Goal: Task Accomplishment & Management: Complete application form

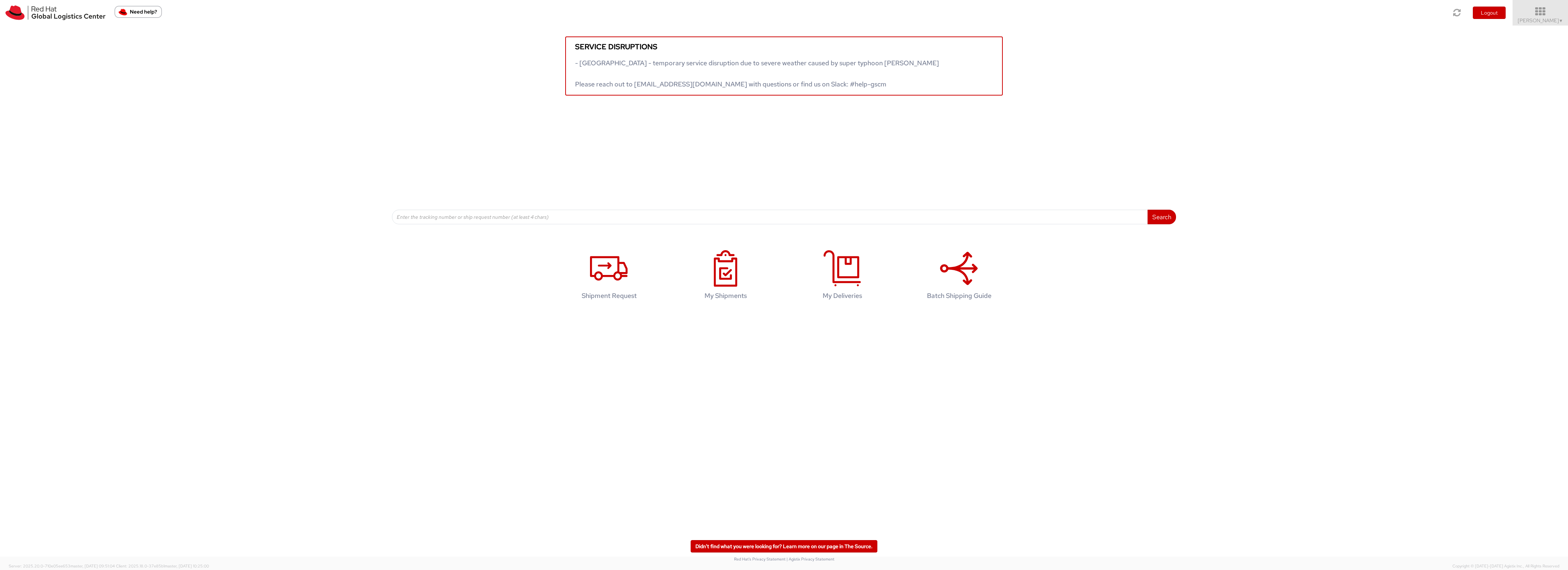
click at [1510, 11] on icon at bounding box center [1540, 12] width 64 height 10
click at [1510, 139] on link "Logistics Dashboard" at bounding box center [1539, 132] width 58 height 16
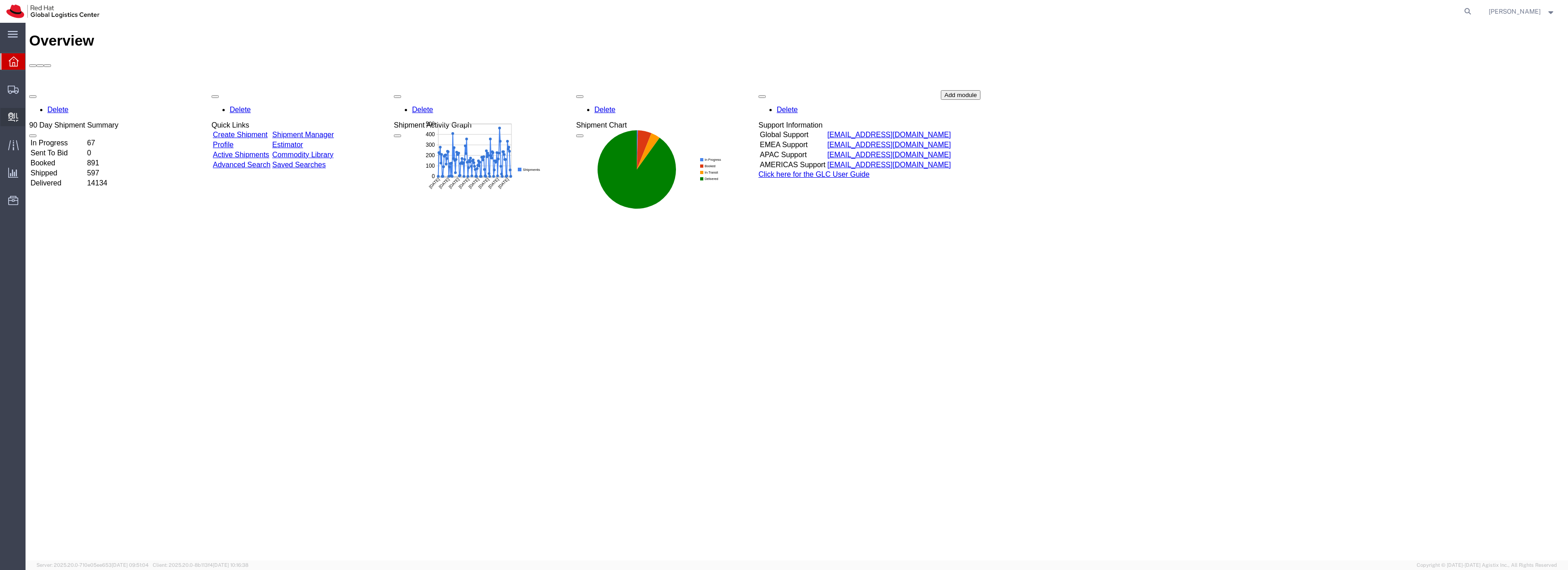
click at [0, 0] on span "Create Delivery" at bounding box center [0, 0] width 0 height 0
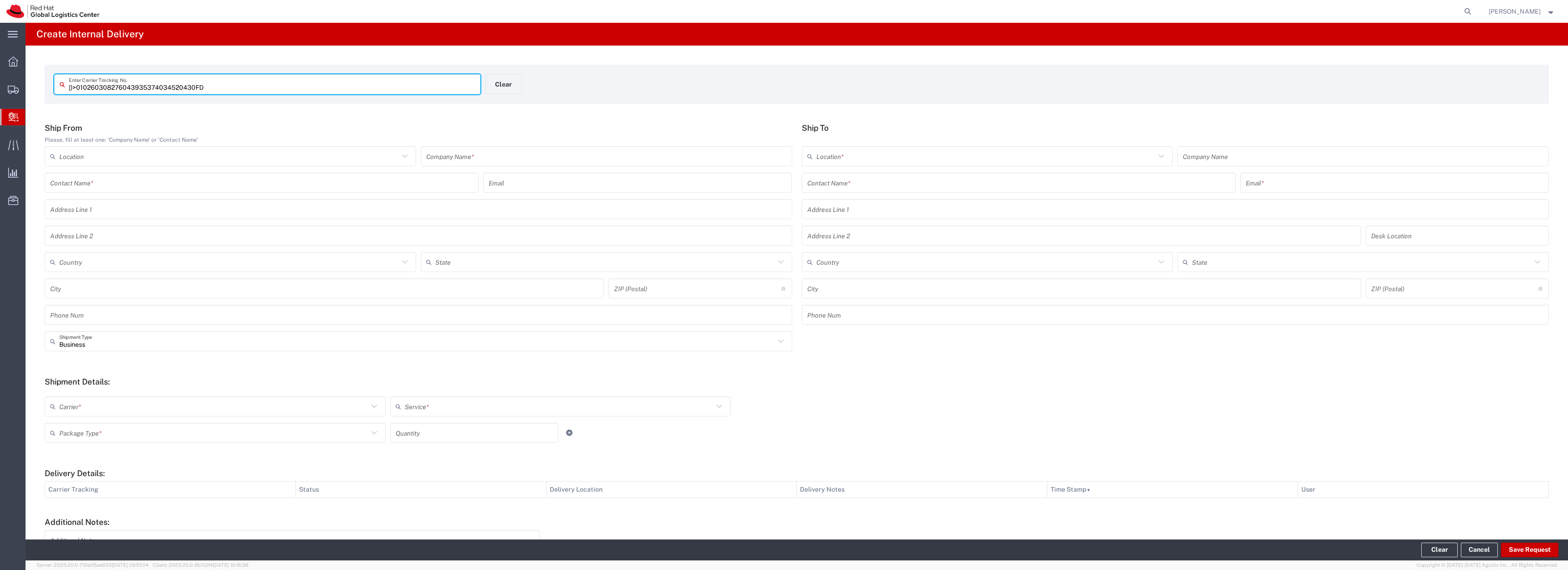
type input "[)>010260308276043935374034520430FDE"
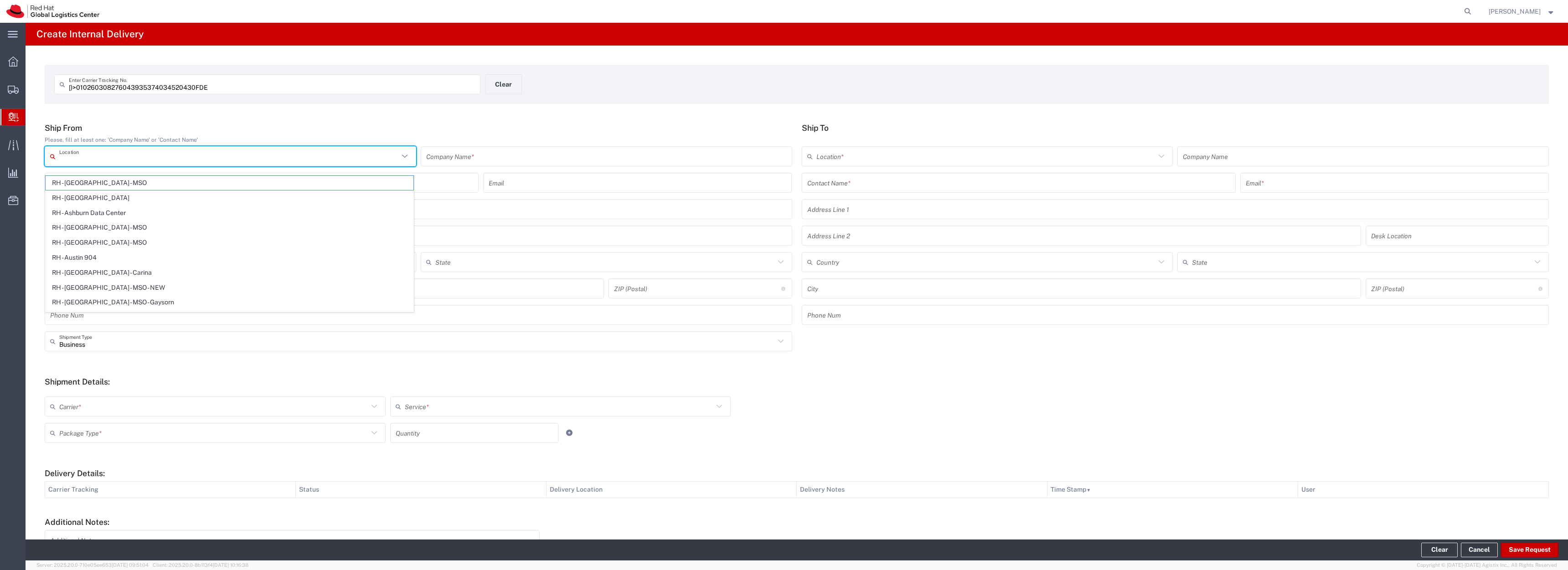
click at [145, 163] on input "text" at bounding box center [229, 156] width 339 height 16
click at [495, 164] on input "text" at bounding box center [606, 156] width 361 height 16
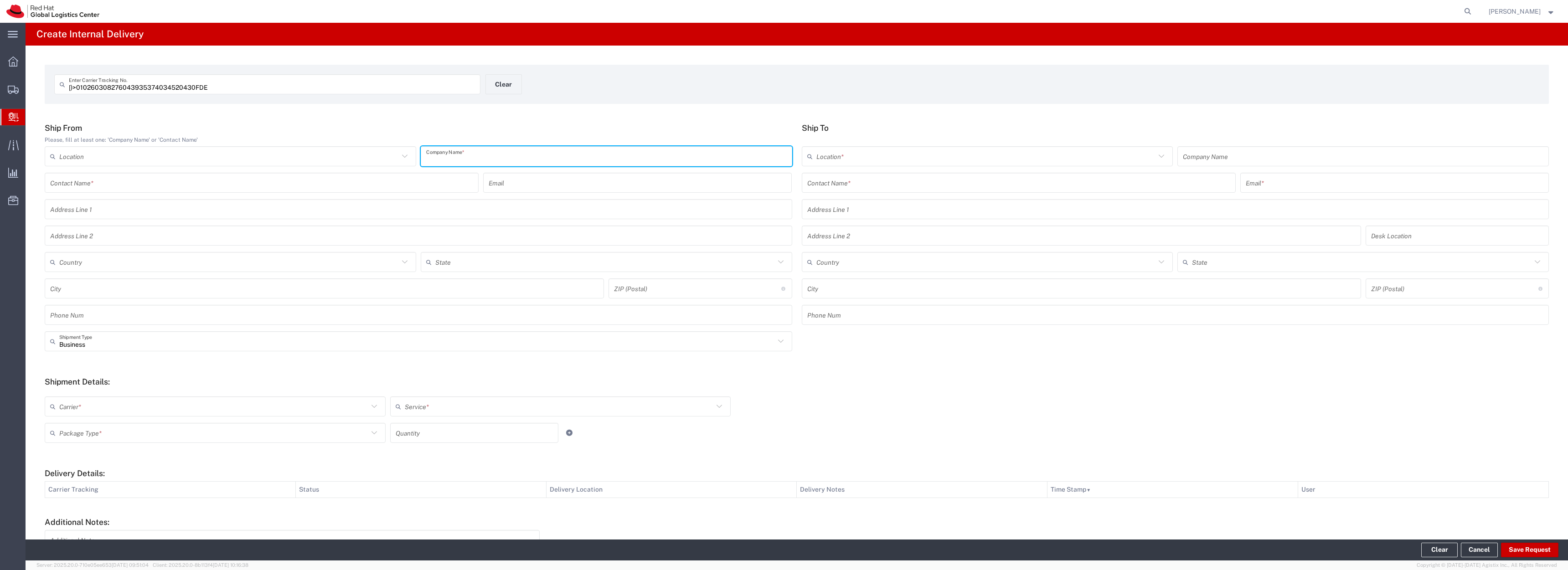
click at [921, 164] on input "text" at bounding box center [986, 156] width 339 height 16
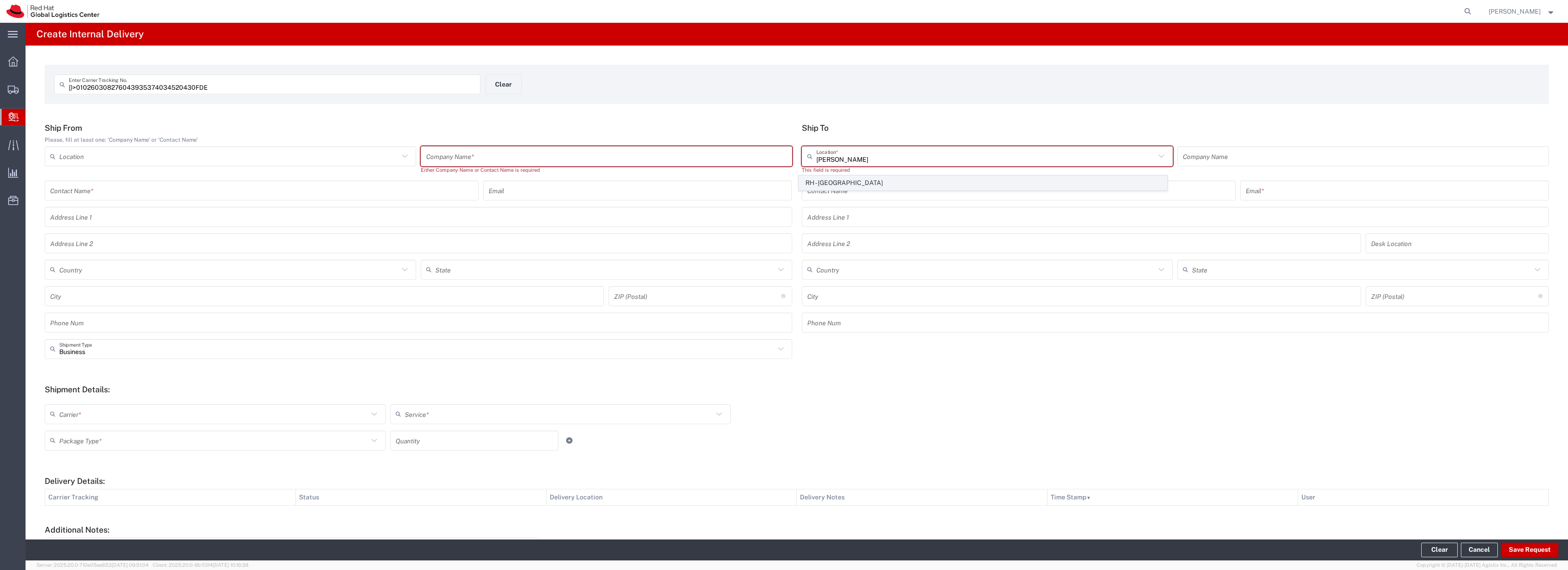
click at [923, 180] on span "RH - Frankfurt" at bounding box center [982, 183] width 367 height 14
type input "RH - Frankfurt"
type input "Red Hat GmbH"
type input "Messe Turm"
type input "11th Floor"
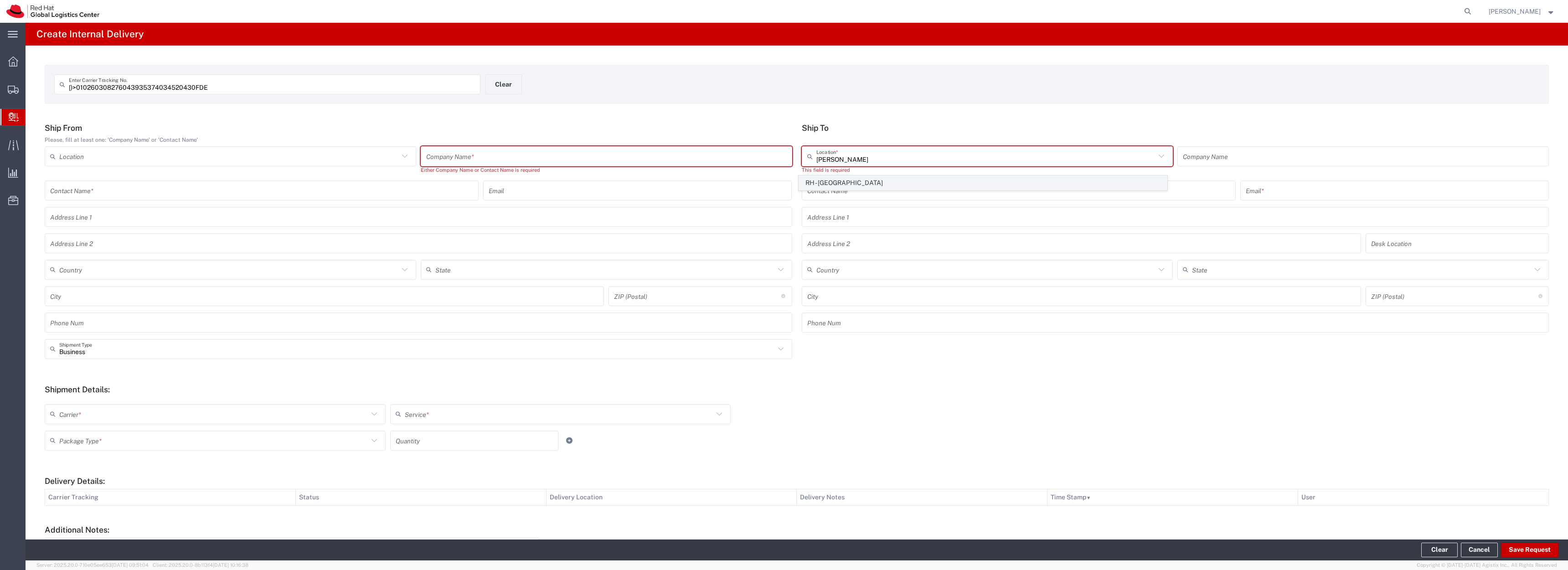
type input "Germany"
type input "FRANKFURT"
type input "60308"
type input "49 69 365051 000"
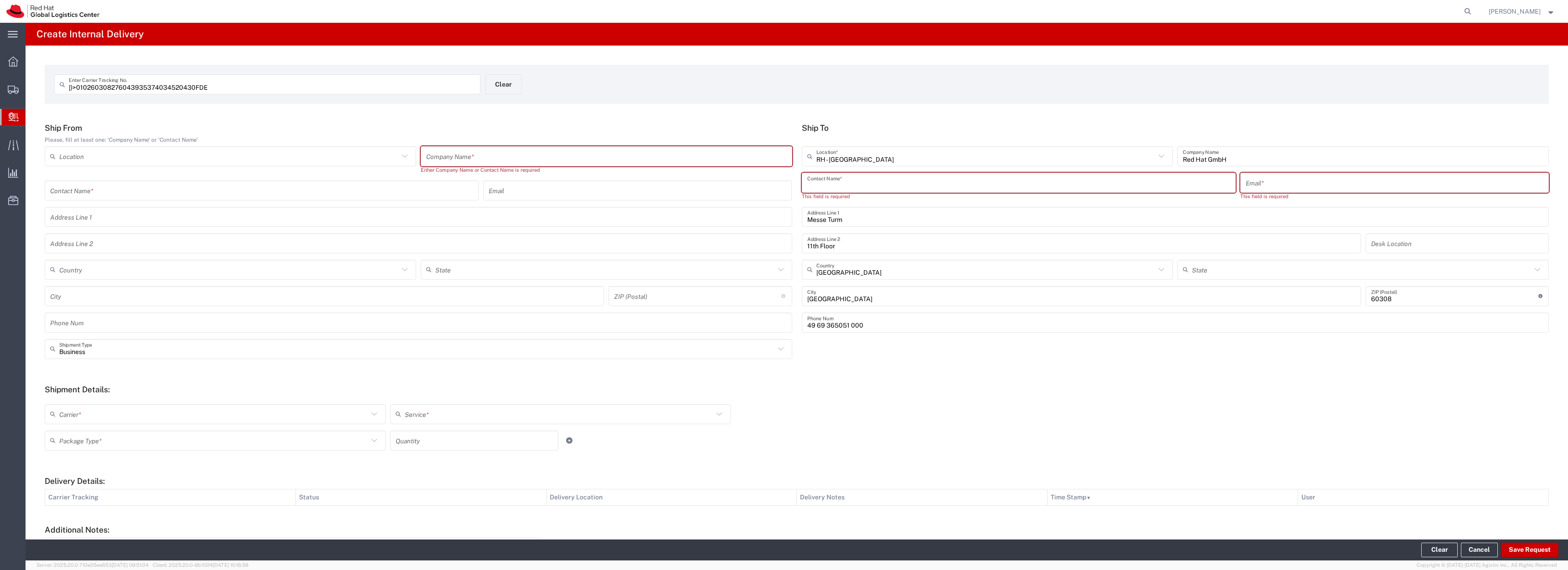
click at [919, 185] on input "text" at bounding box center [1019, 183] width 423 height 16
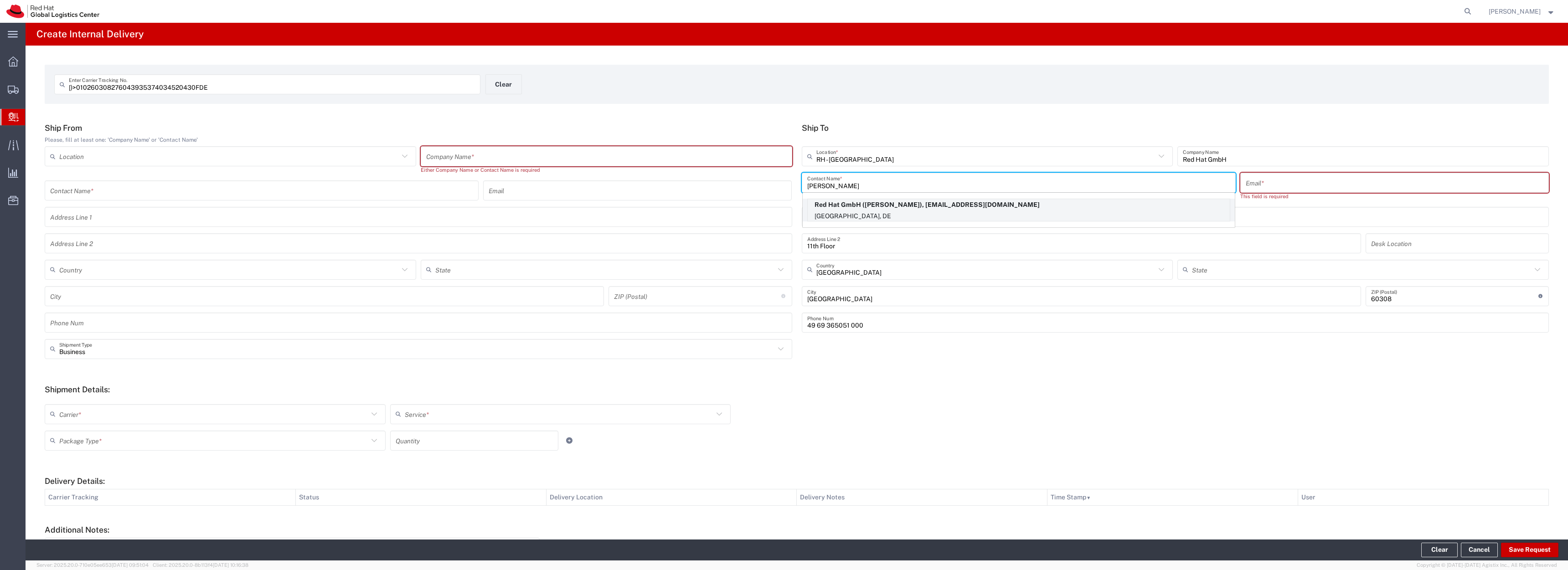
click at [915, 211] on p "Red Hat GmbH (Max Murakami), mmurakam@redhat.com" at bounding box center [1019, 205] width 422 height 11
type input "Max Murakami"
type input "mmurakam@redhat.com"
type input "FLEX"
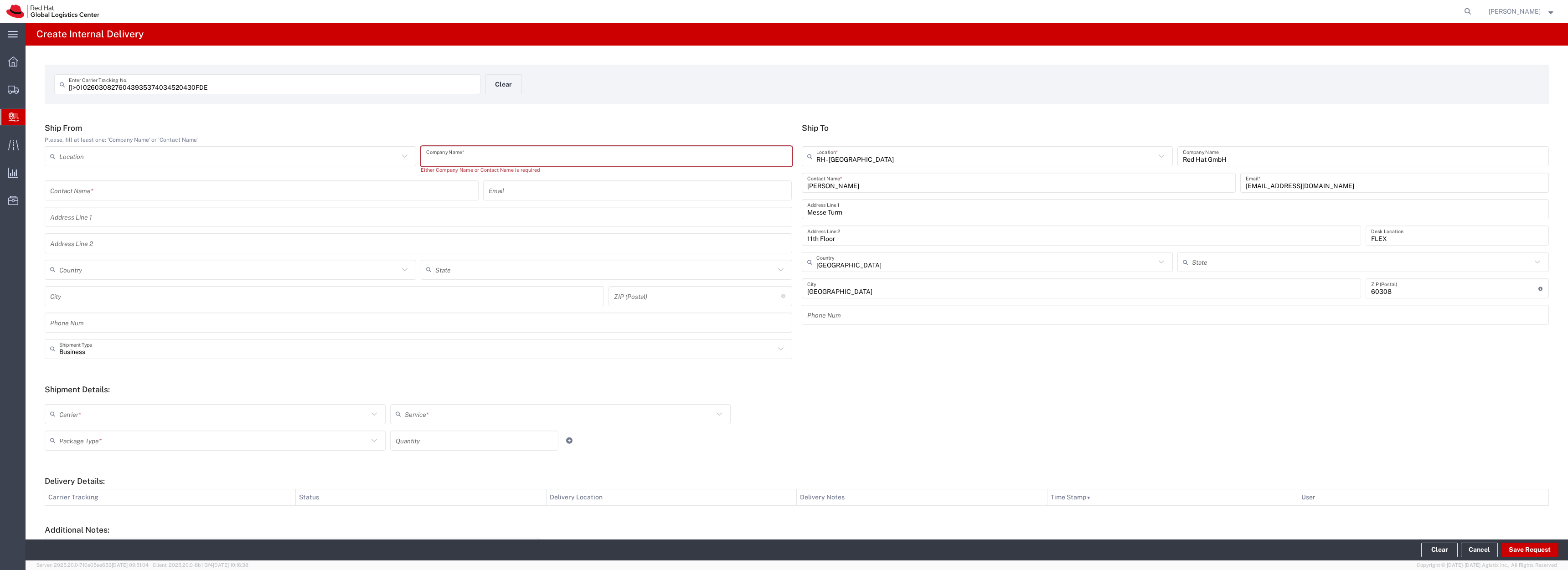
click at [498, 164] on input "text" at bounding box center [606, 156] width 361 height 16
type input "James Cargo Fullfilment"
click at [886, 410] on div "Carrier * DHL FedEx Express Interoffice Local Carrier Service * No Results Found" at bounding box center [561, 409] width 1036 height 27
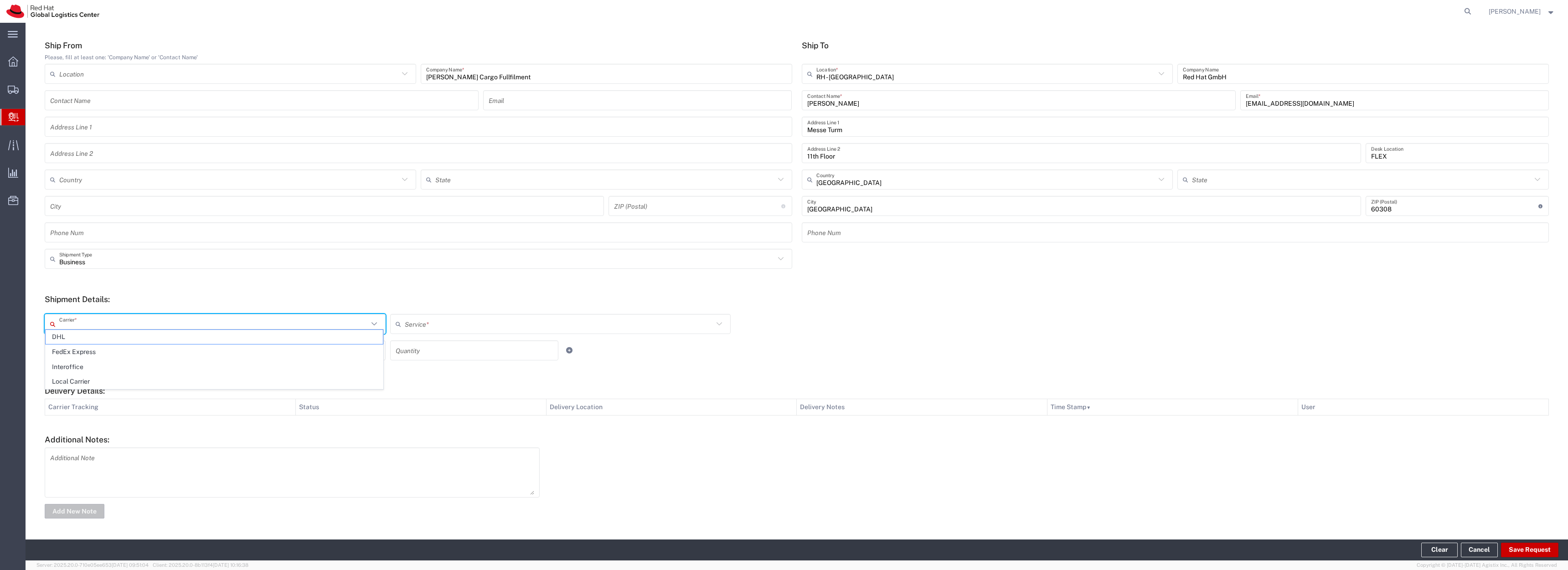
click at [260, 317] on input "text" at bounding box center [214, 324] width 309 height 16
click at [251, 378] on span "Local Carrier" at bounding box center [214, 381] width 337 height 14
type input "Local Carrier"
type input "Local_Ground"
click at [172, 317] on input "Local Carrier" at bounding box center [214, 324] width 309 height 16
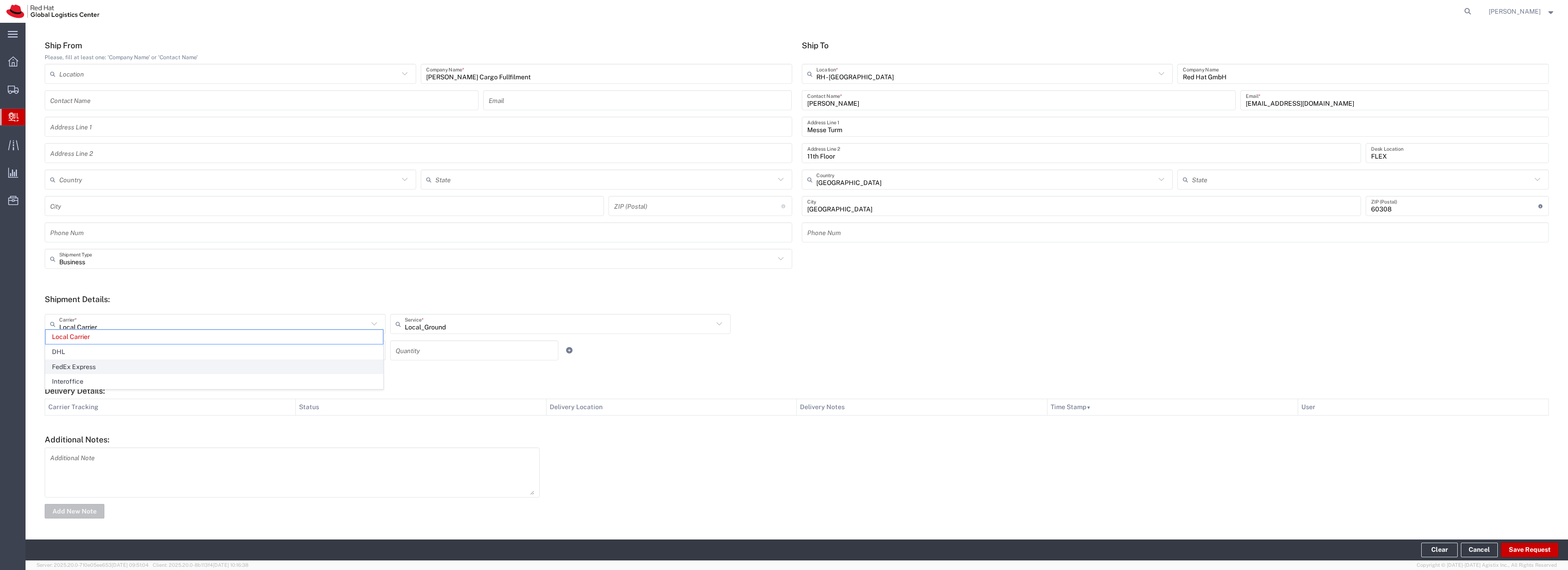
click at [176, 372] on span "FedEx Express" at bounding box center [214, 367] width 337 height 14
type input "FedEx Express"
click at [457, 325] on div "Service *" at bounding box center [561, 324] width 341 height 20
click at [264, 317] on input "FedEx Express" at bounding box center [214, 324] width 309 height 16
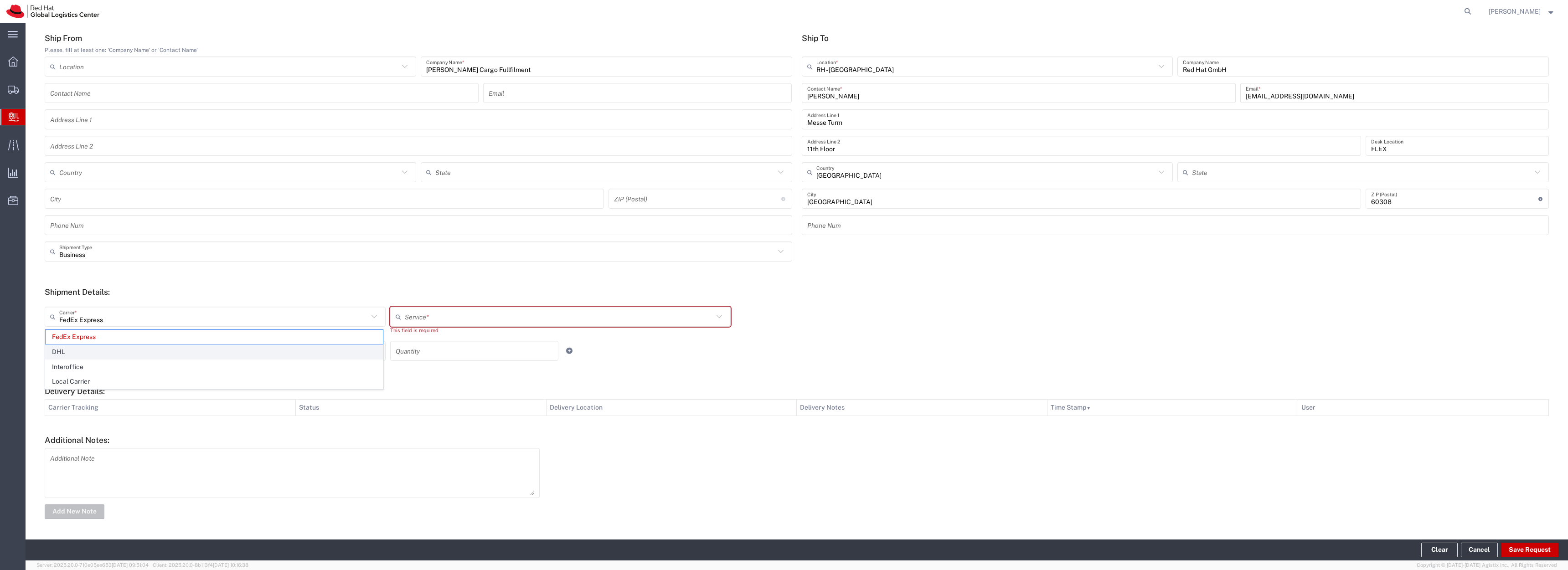
click at [245, 353] on span "DHL" at bounding box center [214, 352] width 337 height 14
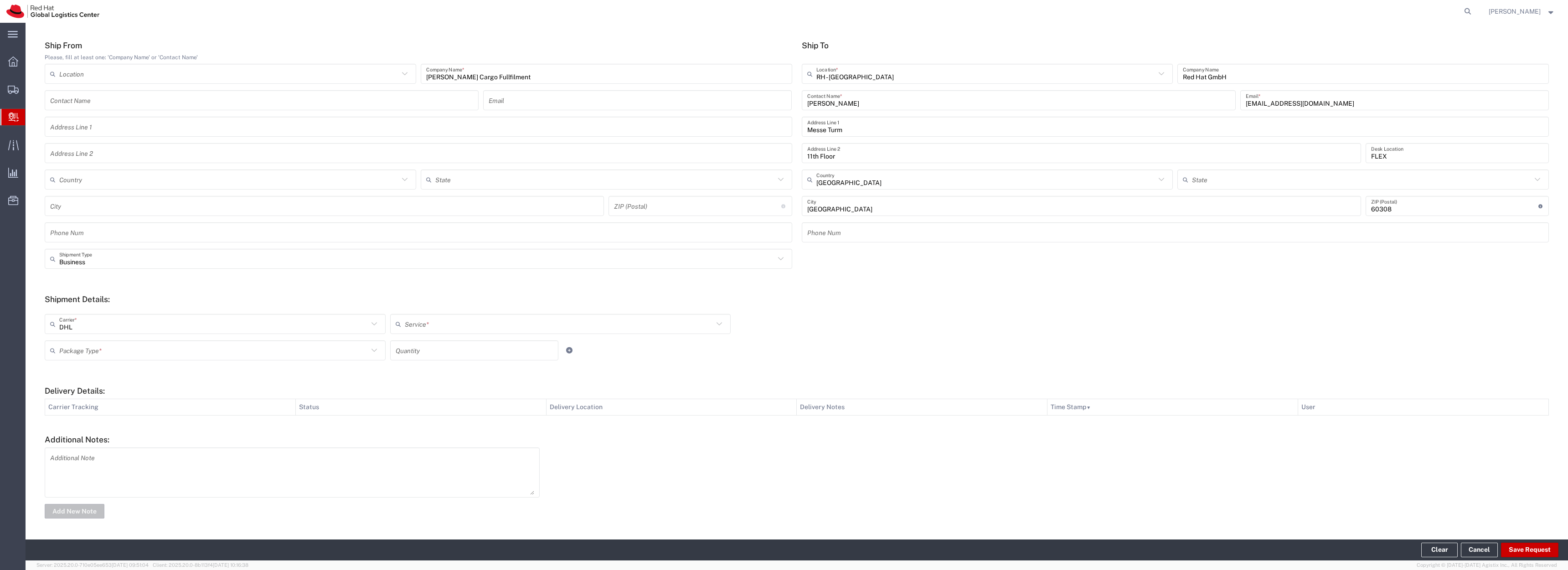
type input "DHL"
click at [329, 325] on input "DHL" at bounding box center [214, 324] width 309 height 16
click at [336, 320] on input "DHL" at bounding box center [214, 324] width 309 height 16
click at [420, 318] on input "text" at bounding box center [559, 324] width 309 height 16
click at [430, 317] on input "text" at bounding box center [559, 324] width 309 height 16
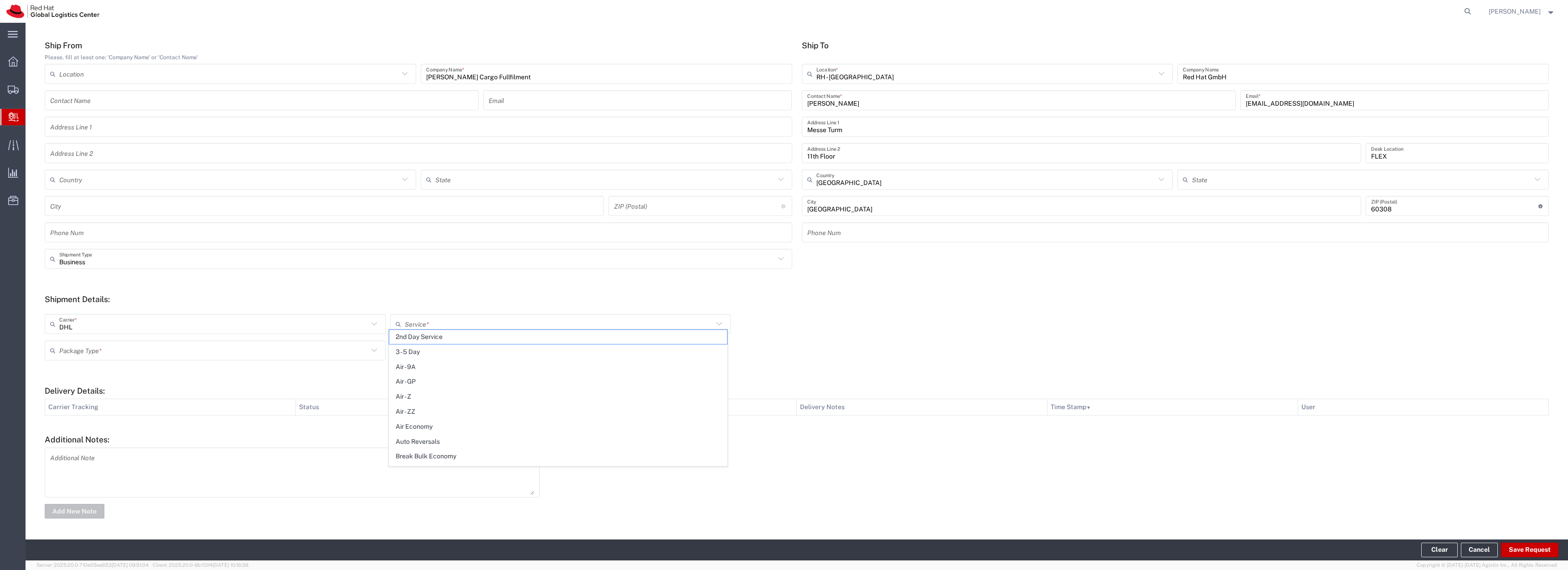
click at [237, 314] on div "DHL Carrier *" at bounding box center [215, 324] width 341 height 20
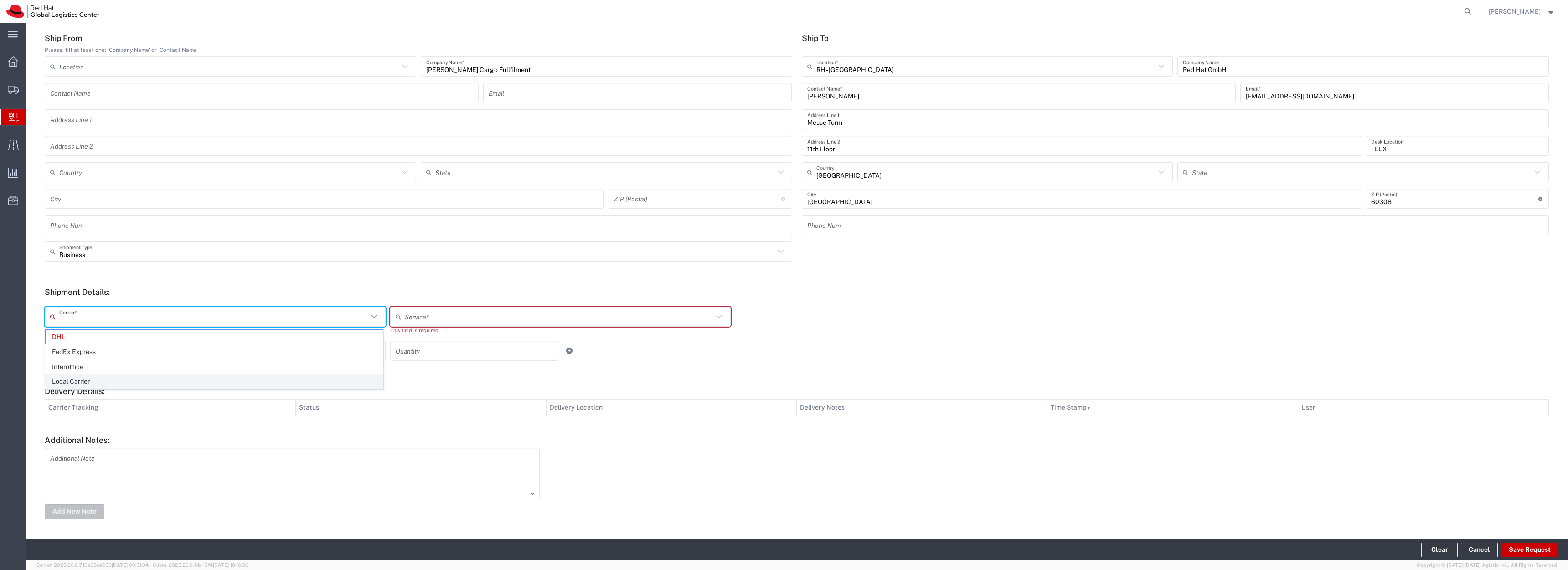
click at [210, 378] on span "Local Carrier" at bounding box center [214, 381] width 337 height 14
type input "Local Carrier"
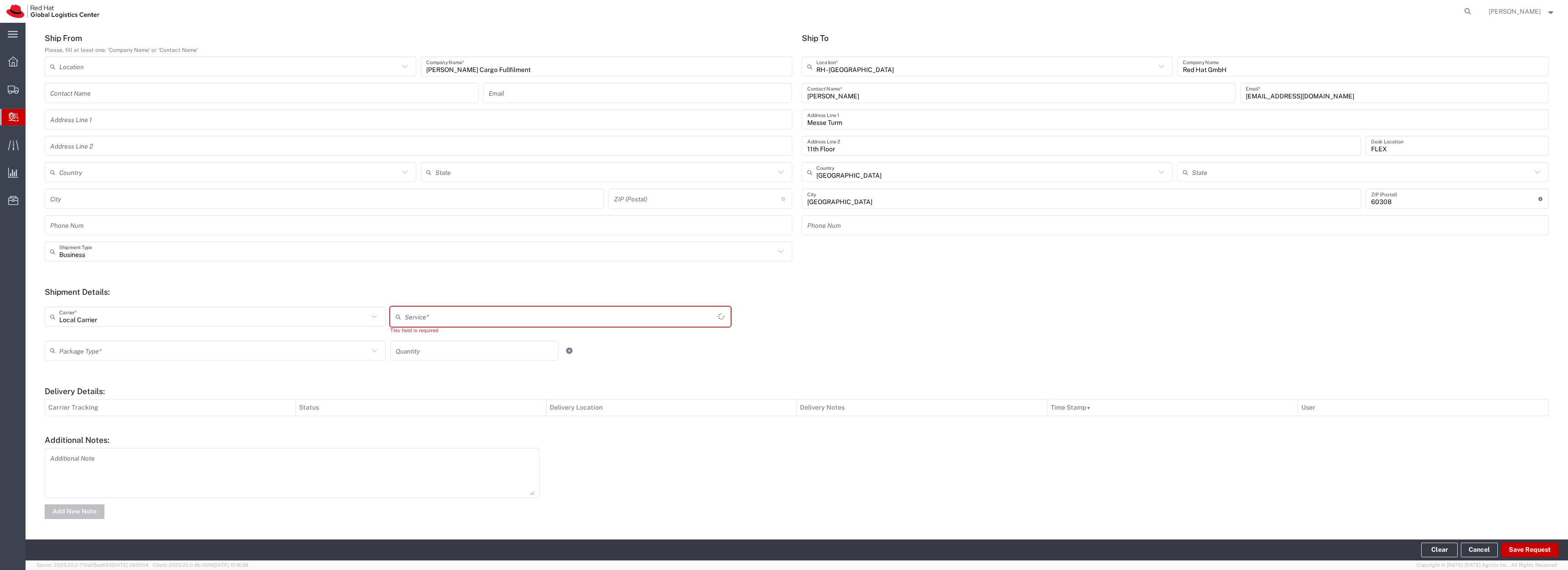
type input "Local_Ground"
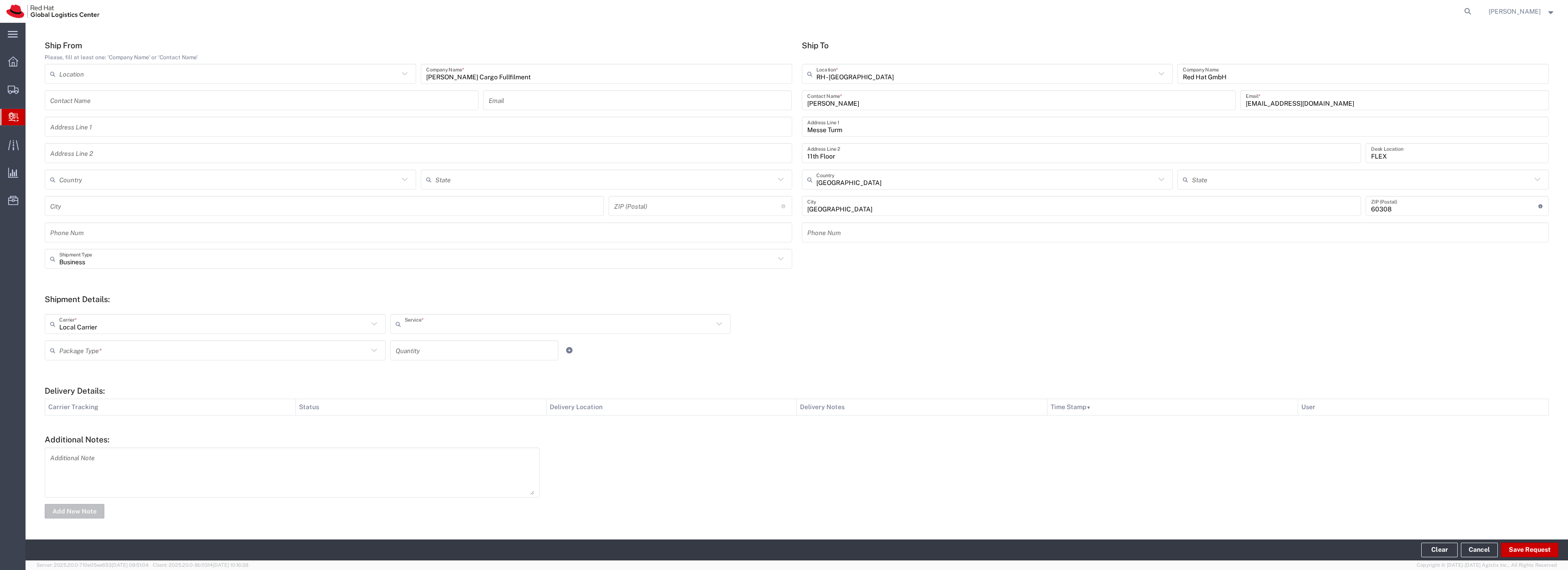
click at [423, 317] on input "text" at bounding box center [559, 324] width 309 height 16
click at [420, 336] on span "Local_Ground" at bounding box center [558, 337] width 337 height 14
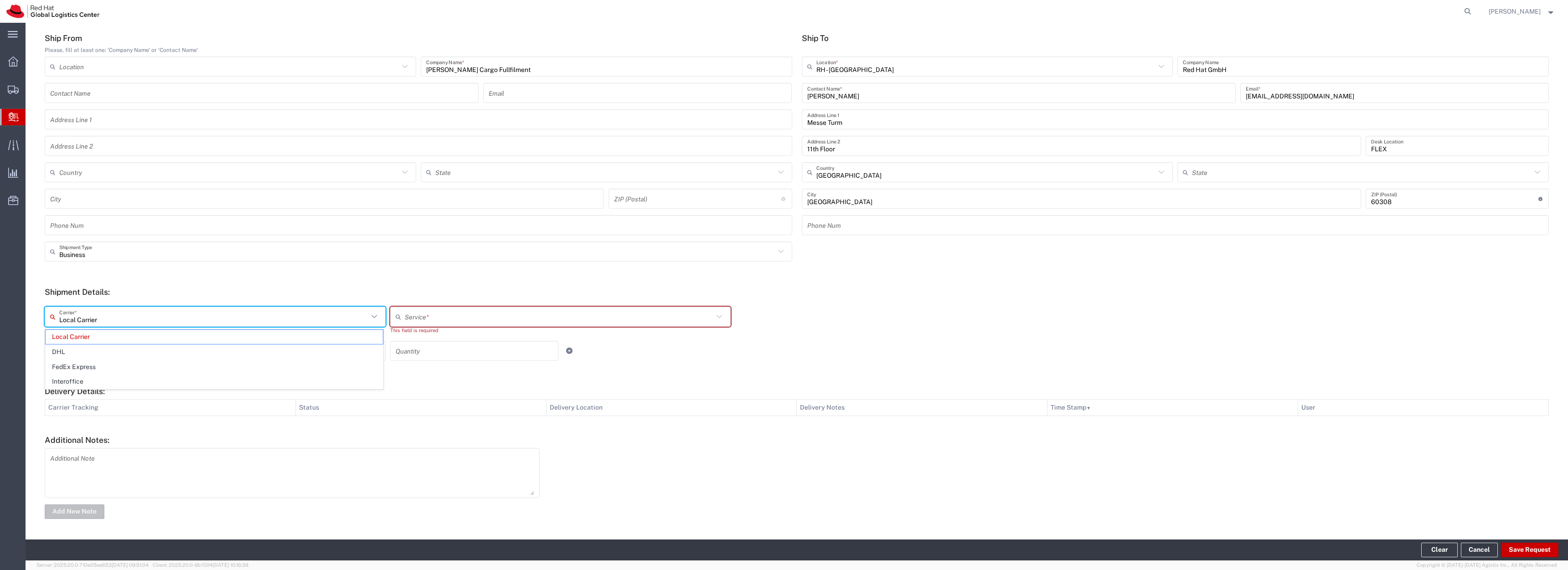
click at [272, 320] on input "Local Carrier" at bounding box center [214, 317] width 309 height 16
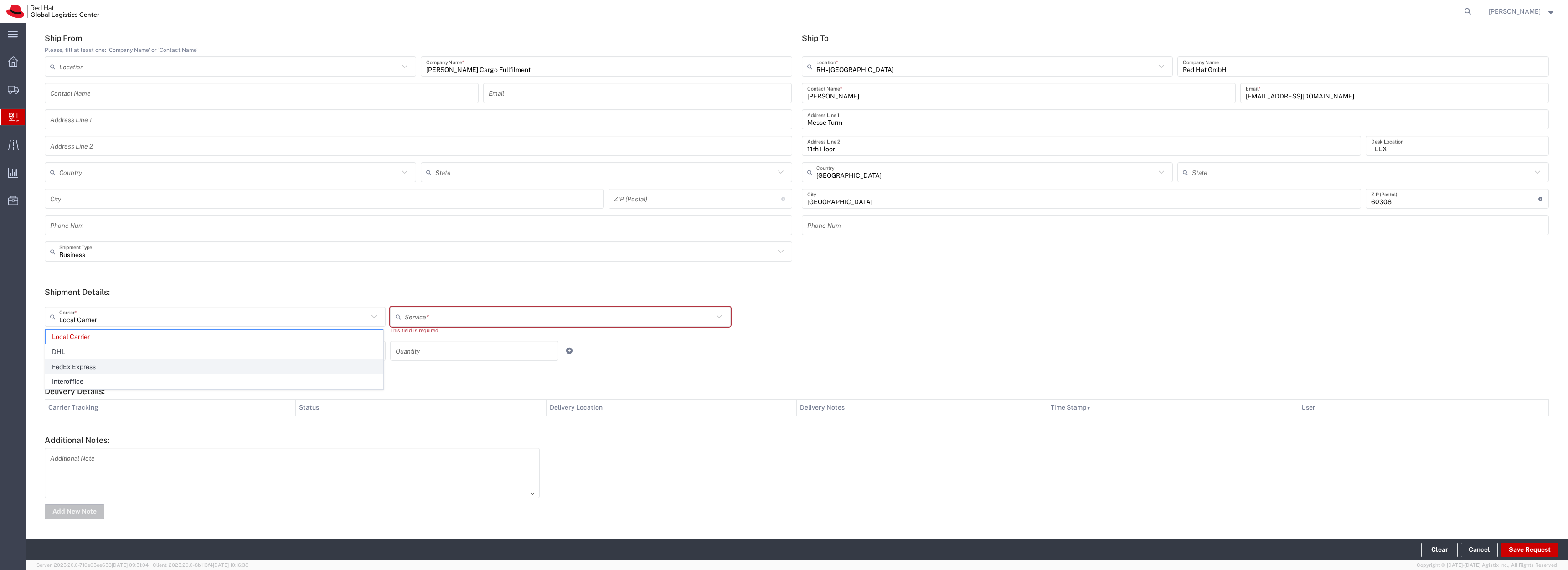
click at [273, 366] on span "FedEx Express" at bounding box center [214, 367] width 337 height 14
type input "FedEx Express"
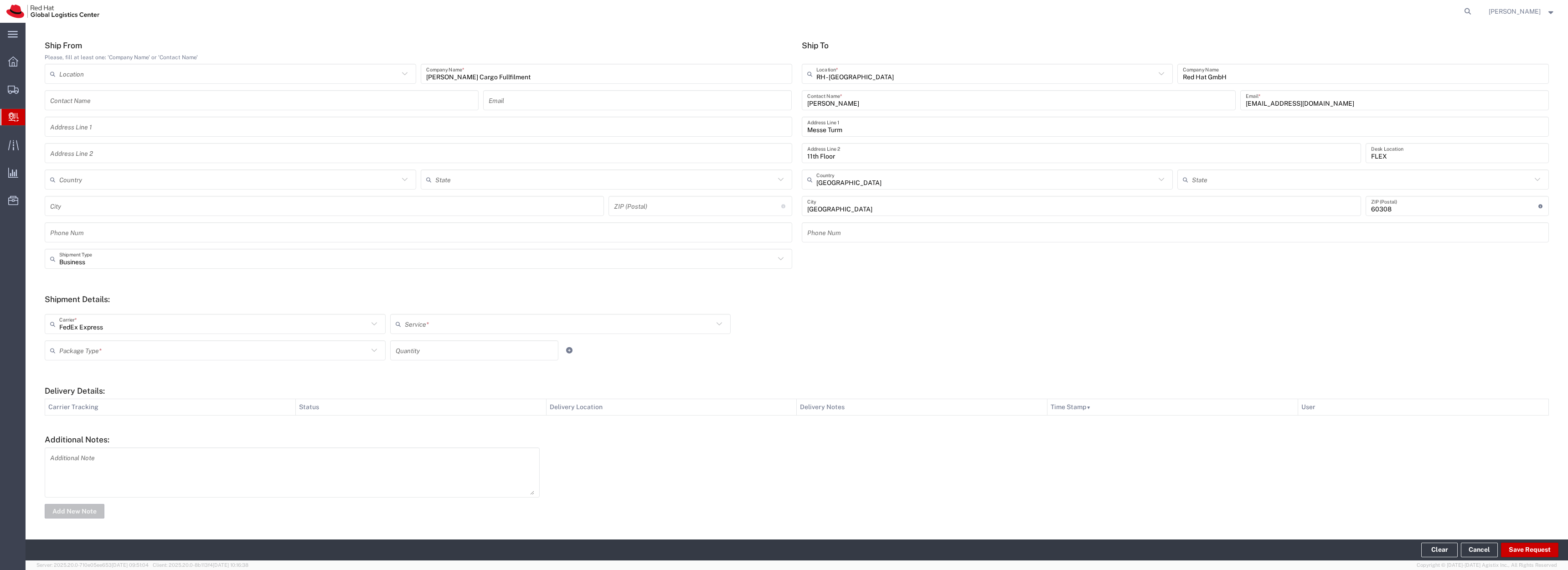
click at [421, 325] on input "text" at bounding box center [559, 324] width 309 height 16
click at [472, 461] on span "Air" at bounding box center [558, 457] width 337 height 14
type input "Air"
click at [234, 346] on input "text" at bounding box center [214, 351] width 309 height 16
click at [227, 400] on span "PAK" at bounding box center [214, 393] width 337 height 14
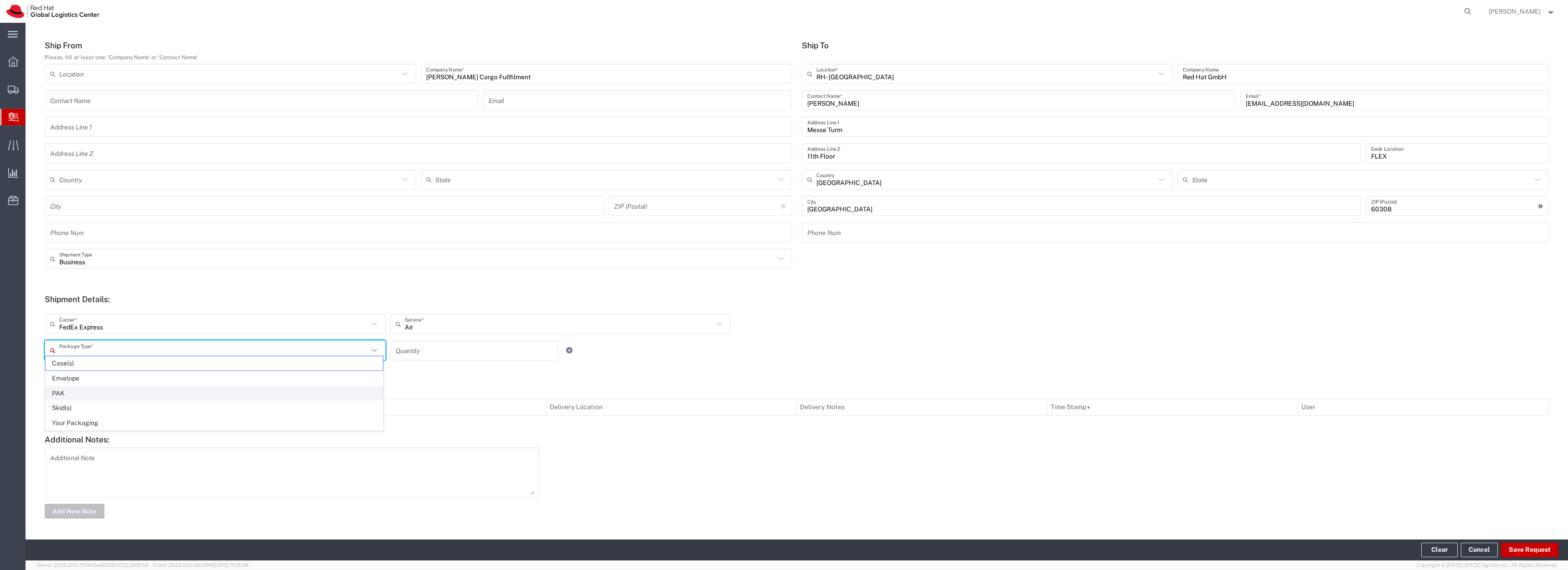
type input "PAK"
click at [434, 349] on input "number" at bounding box center [474, 351] width 157 height 16
type input "1"
click at [943, 461] on div at bounding box center [1048, 482] width 1009 height 71
click at [1503, 549] on button "Save Request" at bounding box center [1529, 549] width 57 height 14
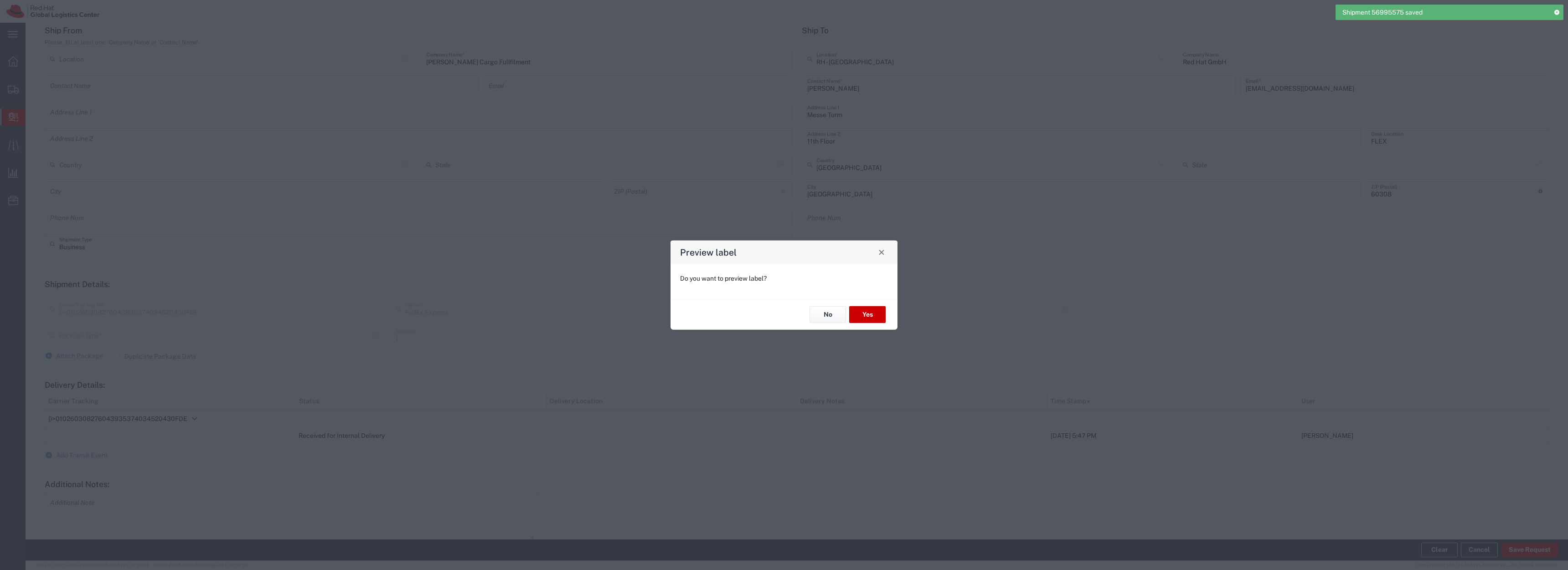
type input "PAK"
type input "Air"
click at [857, 319] on button "Yes" at bounding box center [867, 315] width 37 height 17
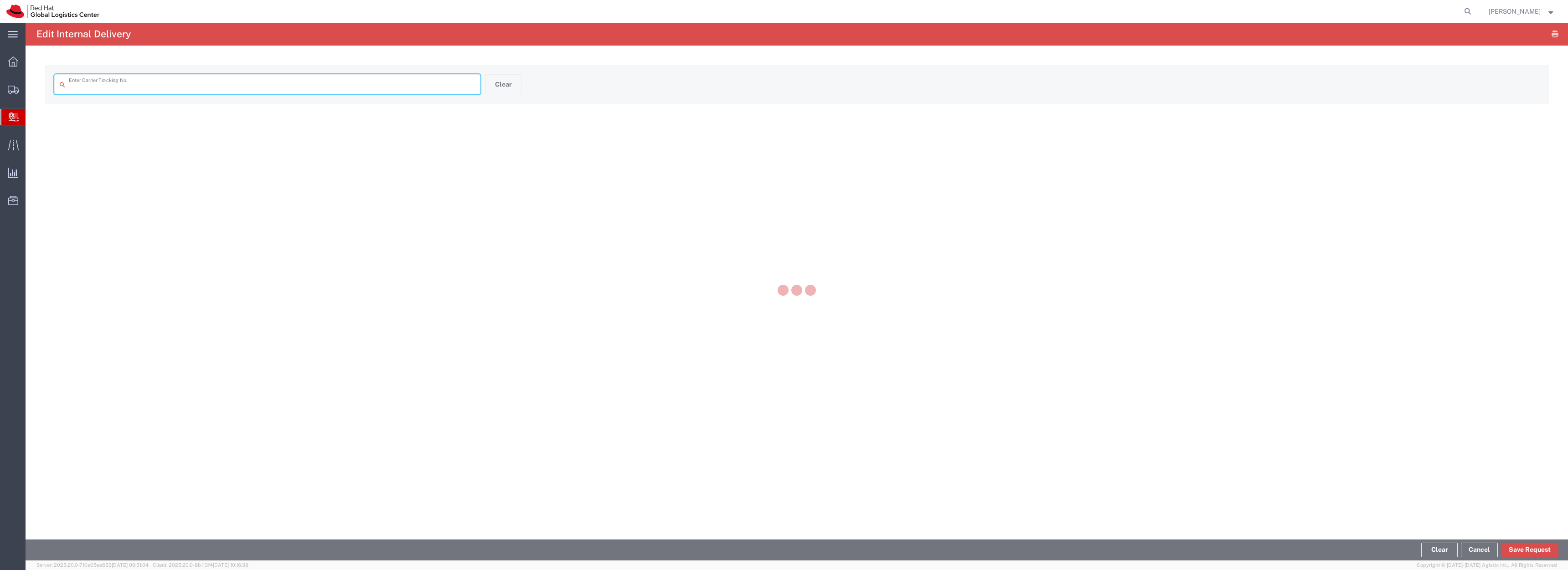
type input "[)>010260308276043935374034520430FDE"
